Goal: Find specific page/section: Find specific page/section

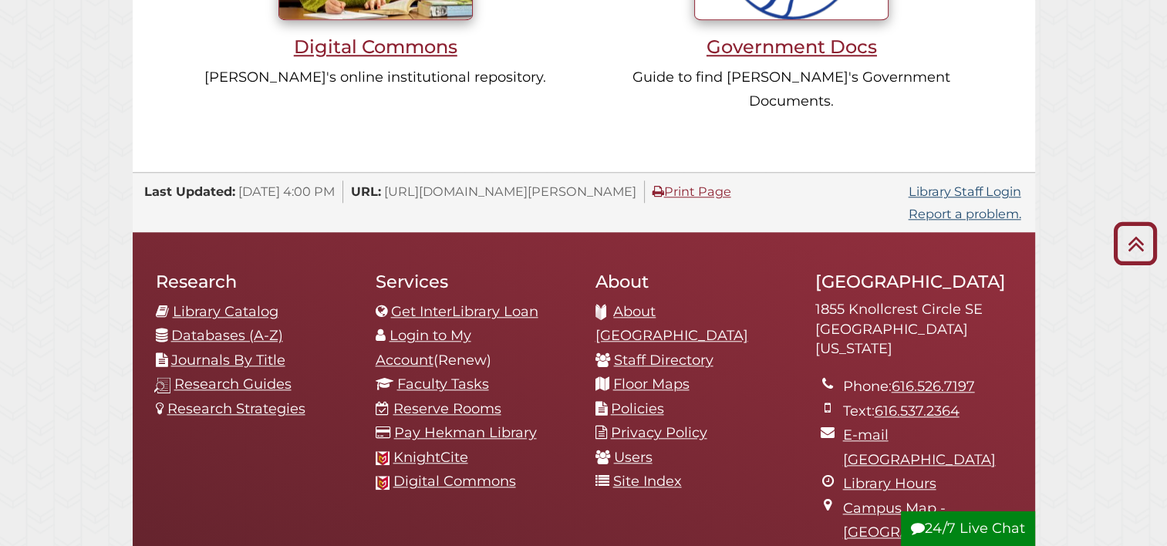
scroll to position [1620, 0]
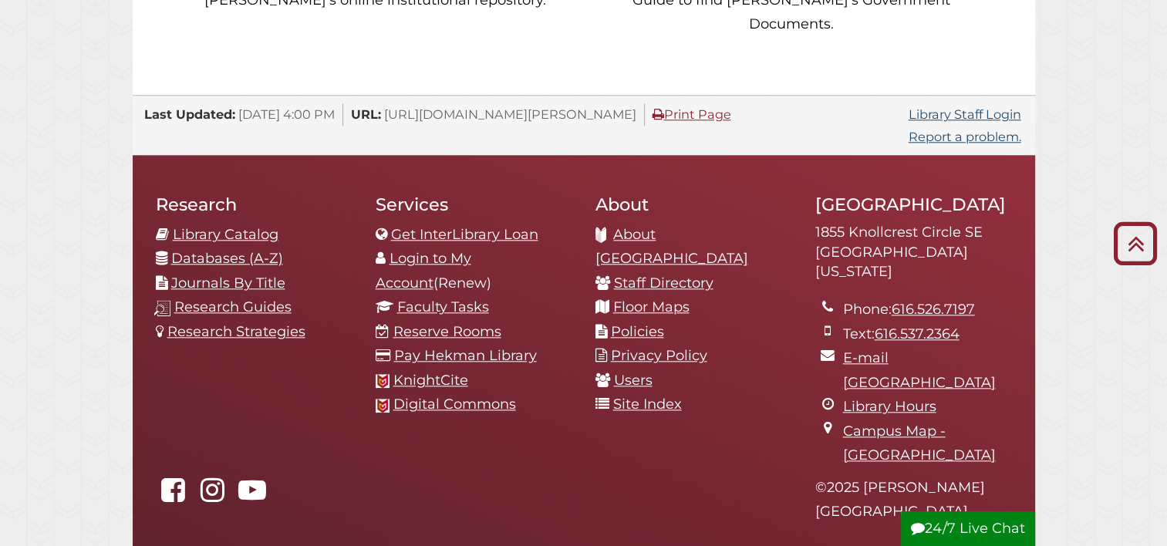
click at [351, 272] on li "Journals By Title" at bounding box center [254, 284] width 197 height 25
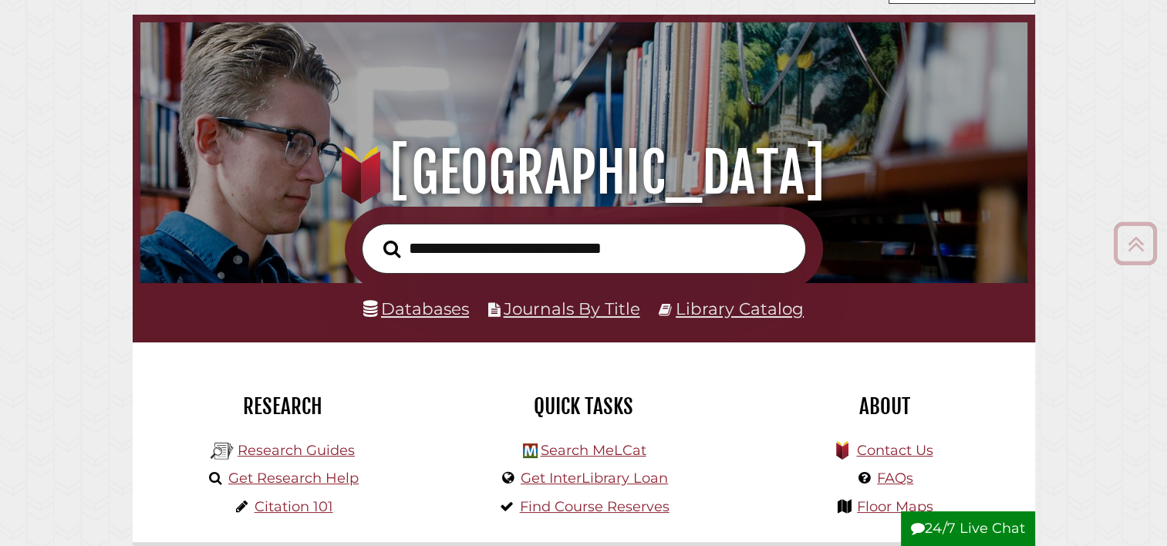
scroll to position [0, 0]
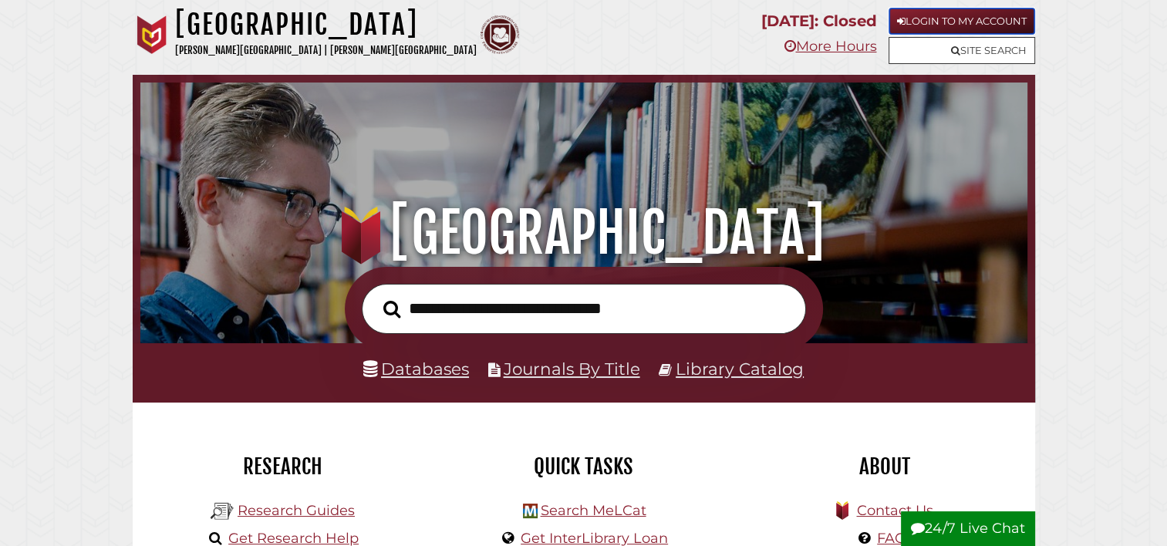
click at [941, 22] on link "Login to My Account" at bounding box center [962, 21] width 147 height 27
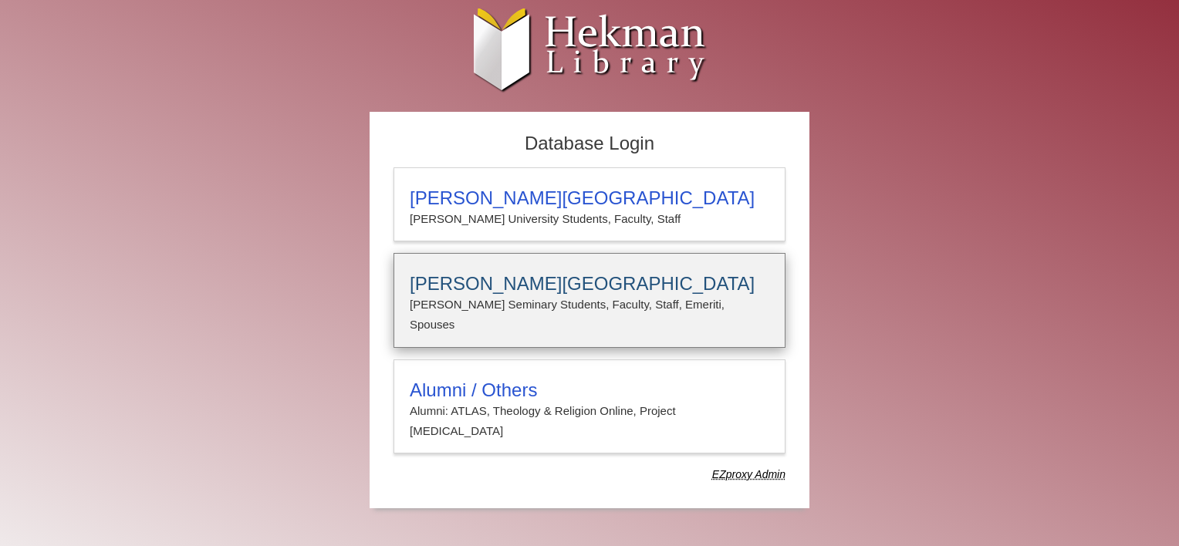
type input "*****"
click at [521, 284] on h3 "[PERSON_NAME][GEOGRAPHIC_DATA]" at bounding box center [589, 284] width 359 height 22
